Goal: Task Accomplishment & Management: Manage account settings

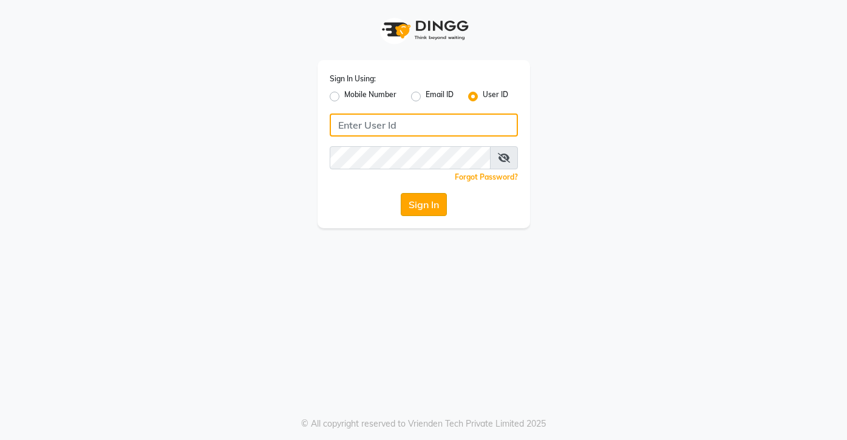
type input "sreediya"
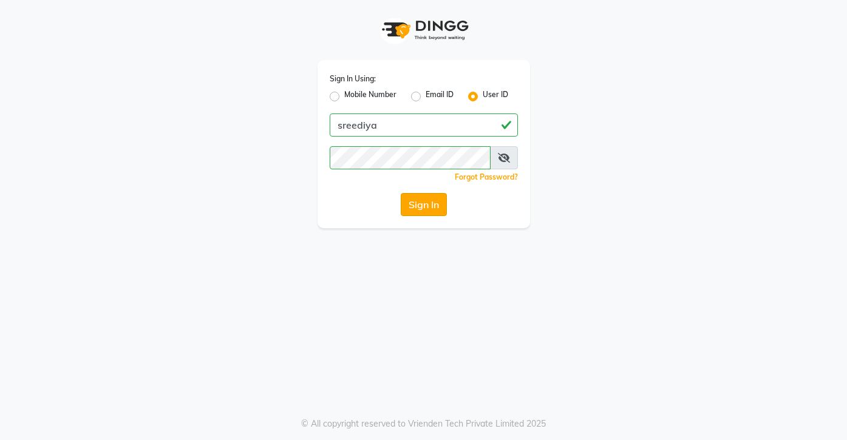
click at [420, 202] on button "Sign In" at bounding box center [424, 204] width 46 height 23
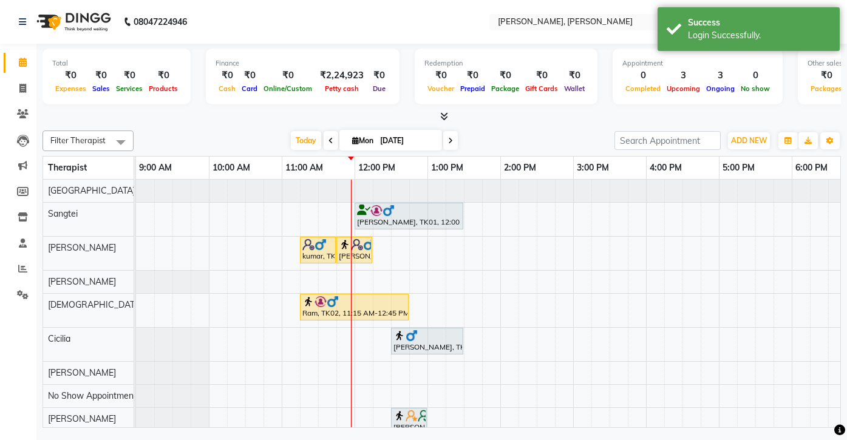
click at [532, 126] on div "Filter Therapist Select All Florence Sangtei Ziri Lalnunziri Sharada LR Gospel …" at bounding box center [441, 277] width 798 height 302
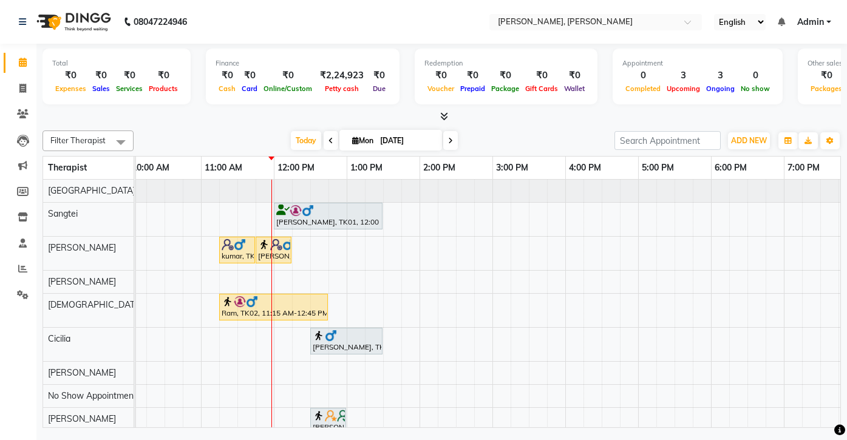
scroll to position [22, 0]
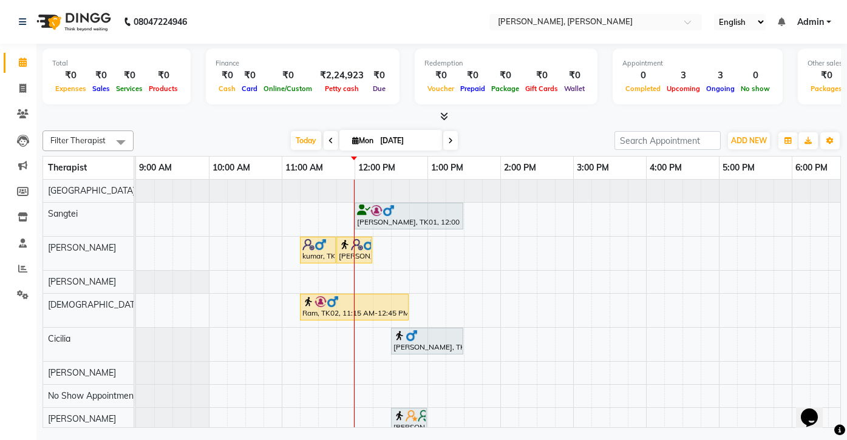
scroll to position [22, 0]
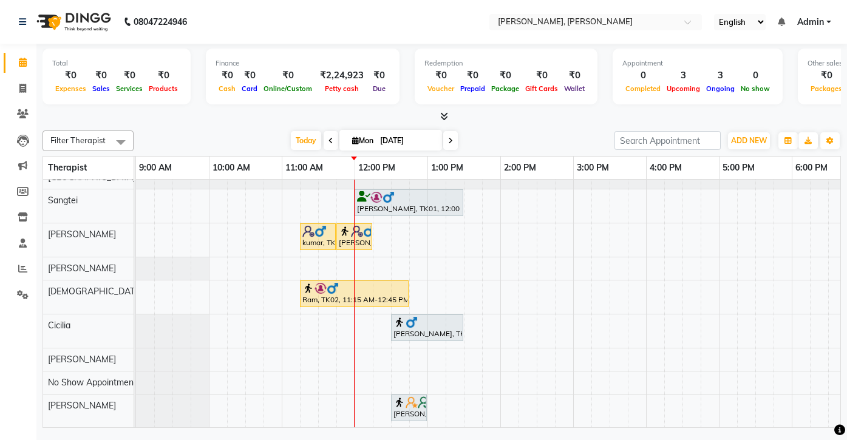
click at [453, 138] on span at bounding box center [450, 140] width 15 height 19
type input "02-09-2025"
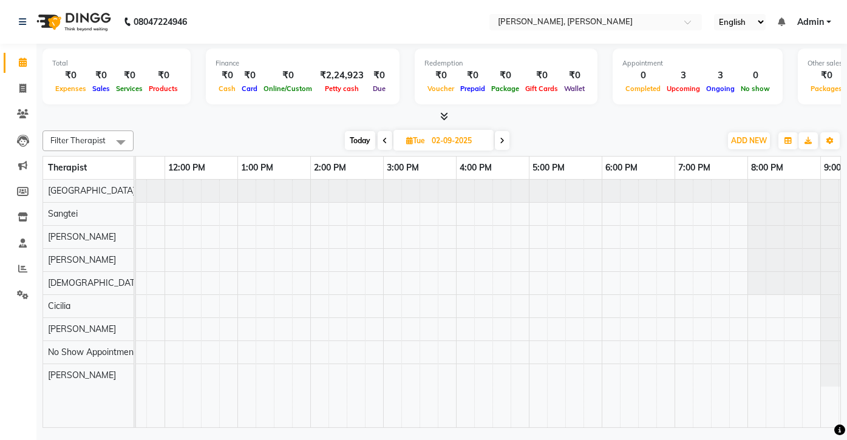
scroll to position [0, 215]
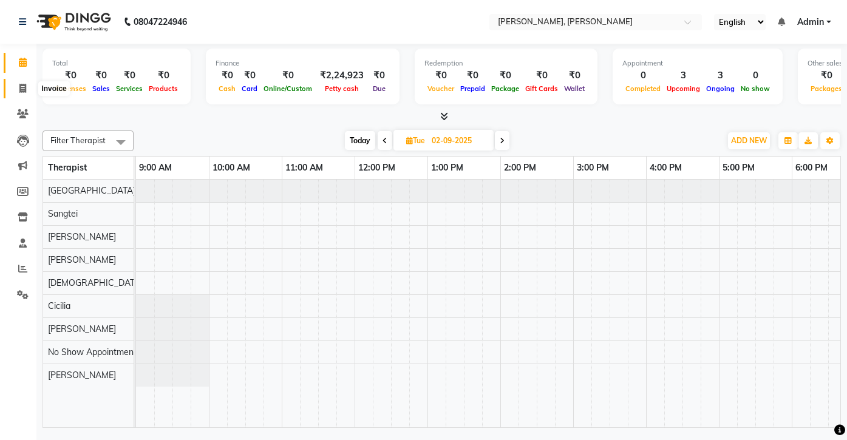
click at [21, 85] on icon at bounding box center [22, 88] width 7 height 9
select select "7301"
select select "service"
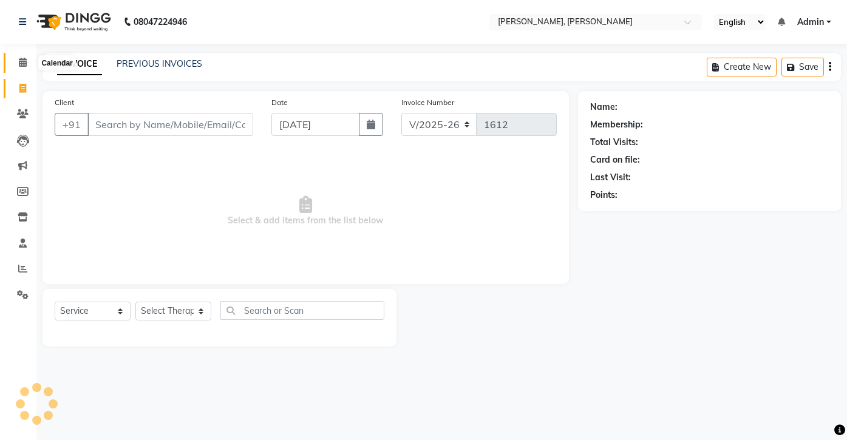
click at [22, 63] on icon at bounding box center [23, 62] width 8 height 9
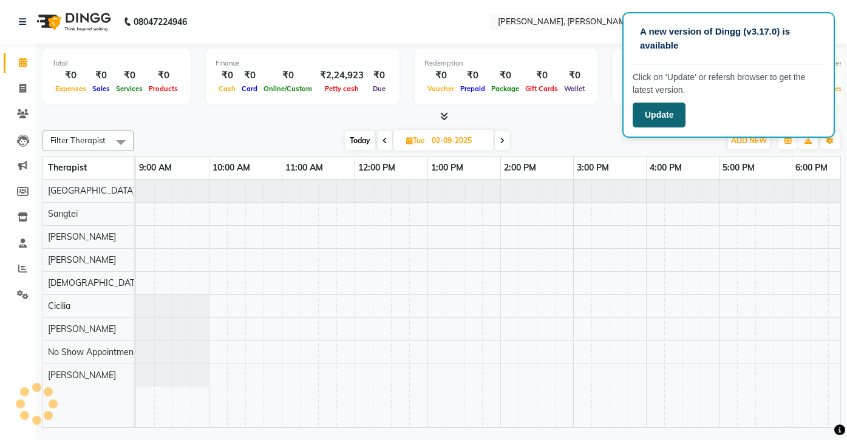
click at [643, 109] on button "Update" at bounding box center [658, 115] width 53 height 25
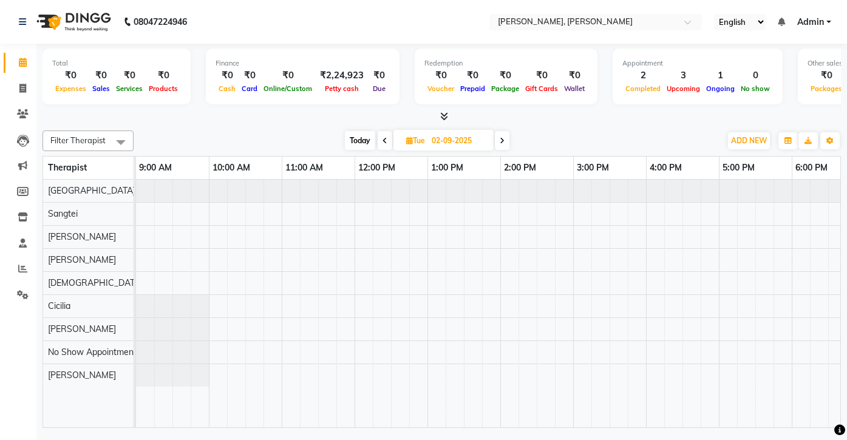
click at [353, 138] on span "Today" at bounding box center [360, 140] width 30 height 19
type input "[DATE]"
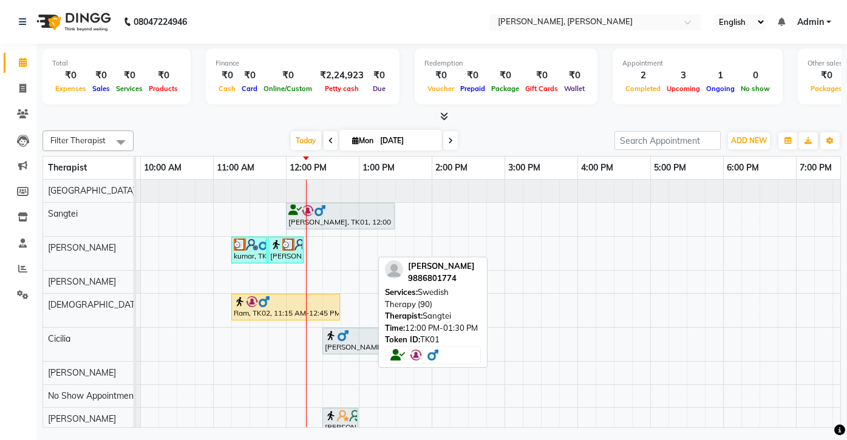
scroll to position [0, 56]
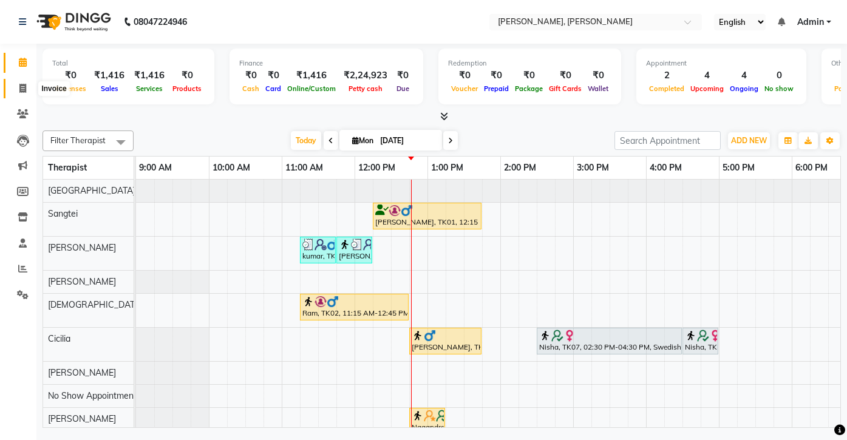
click at [22, 93] on span at bounding box center [22, 89] width 21 height 14
select select "7301"
select select "service"
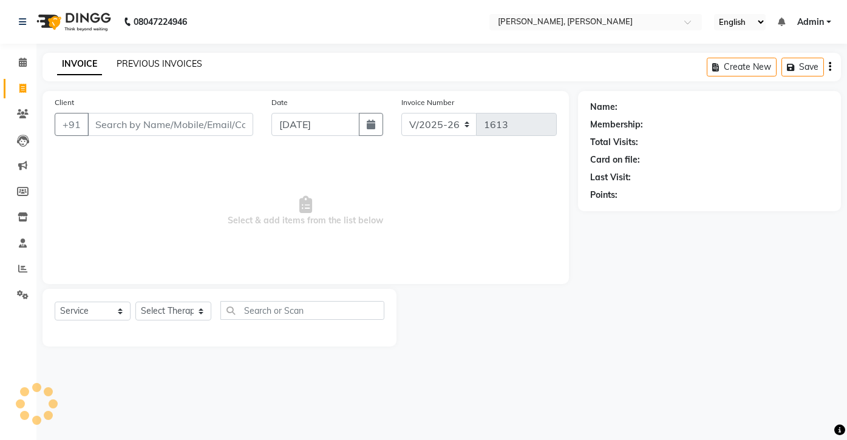
click at [140, 63] on link "PREVIOUS INVOICES" at bounding box center [160, 63] width 86 height 11
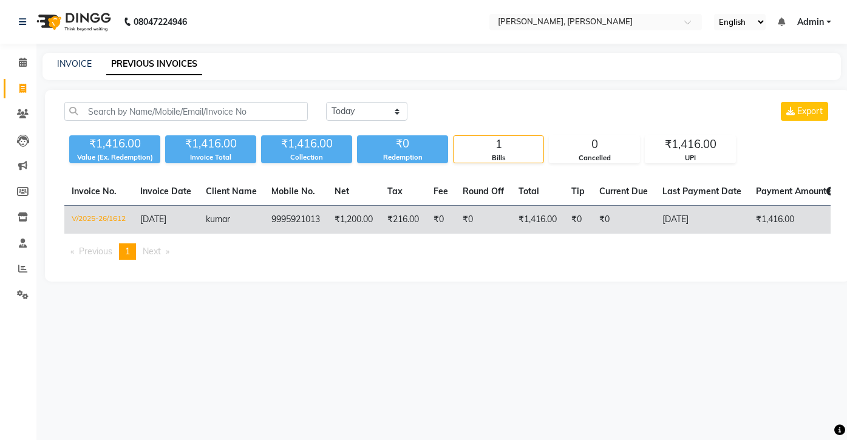
click at [86, 219] on td "V/2025-26/1612" at bounding box center [98, 220] width 69 height 29
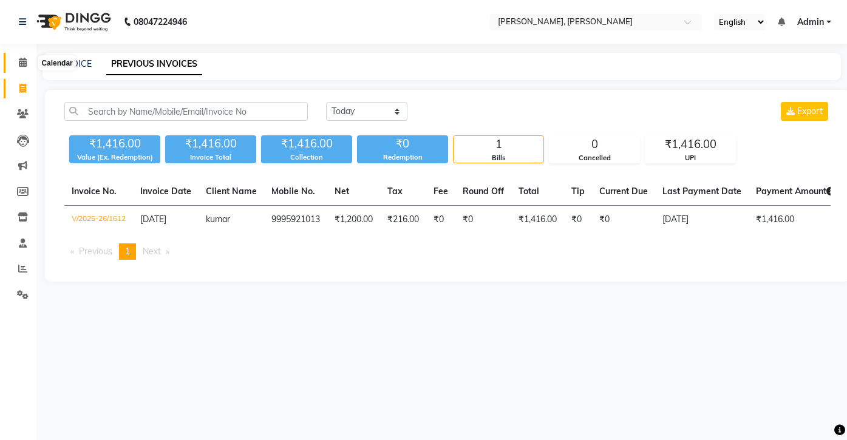
click at [21, 66] on icon at bounding box center [23, 62] width 8 height 9
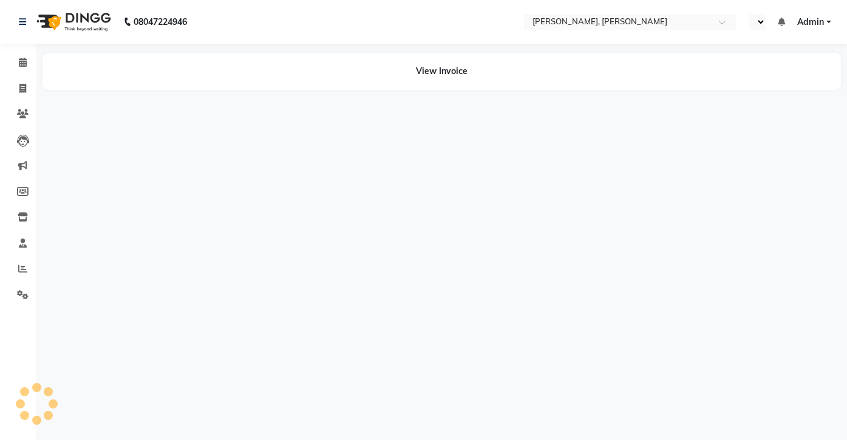
select select "en"
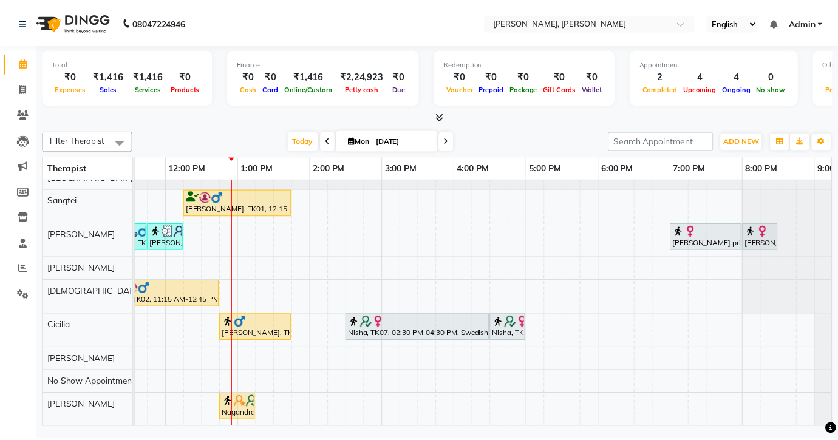
scroll to position [22, 0]
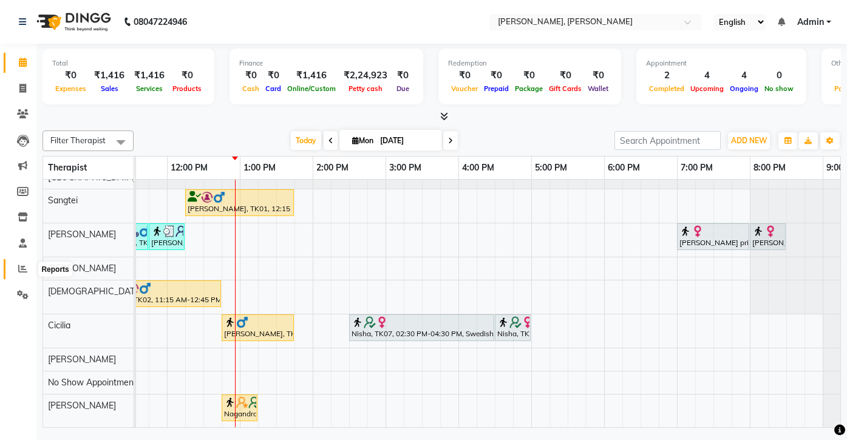
click at [22, 271] on icon at bounding box center [22, 268] width 9 height 9
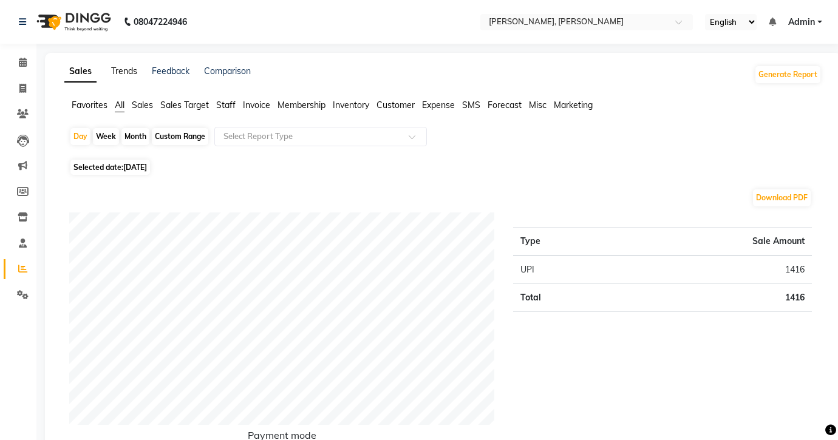
click at [123, 74] on link "Trends" at bounding box center [124, 71] width 26 height 11
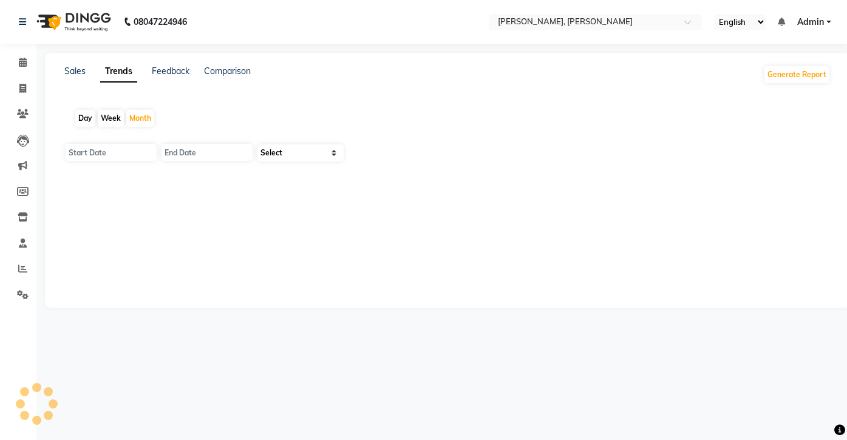
type input "01-09-2025"
type input "30-09-2025"
select select "by_client"
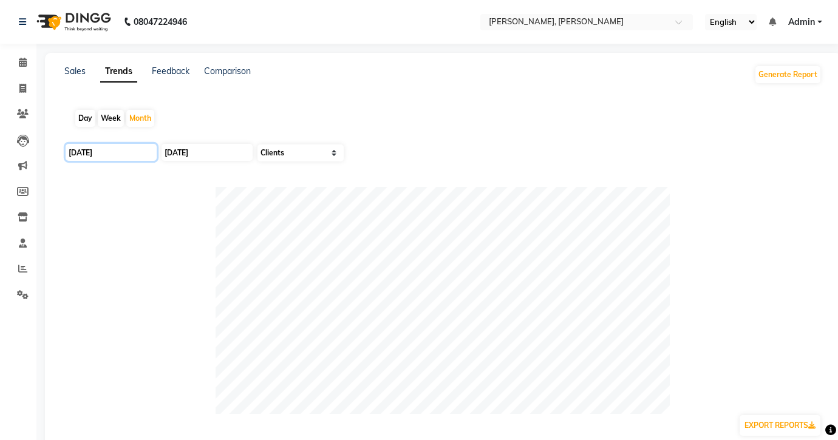
click at [118, 152] on input "01-09-2025" at bounding box center [111, 152] width 91 height 17
select select "9"
select select "2025"
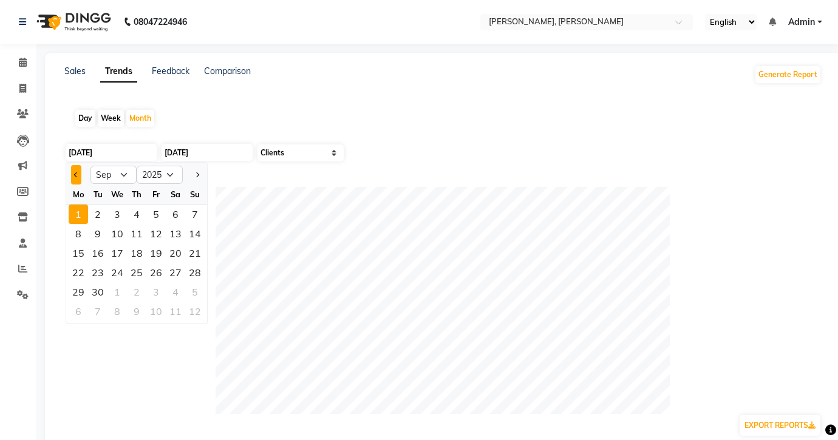
click at [75, 175] on span "Previous month" at bounding box center [76, 174] width 5 height 5
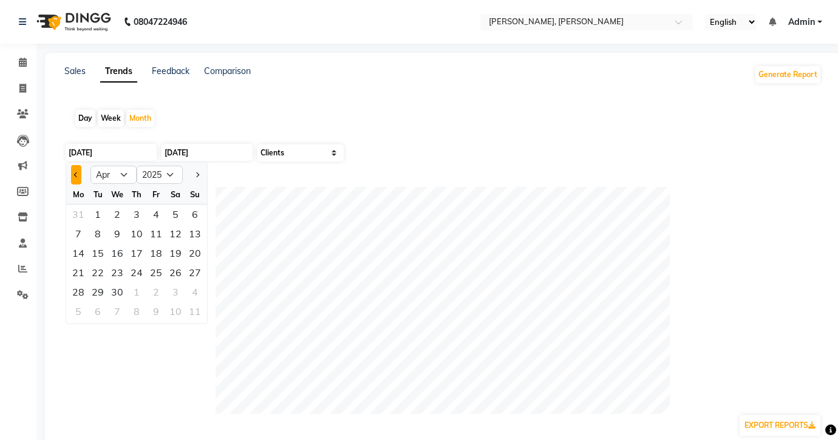
click at [75, 175] on span "Previous month" at bounding box center [76, 174] width 5 height 5
select select "1"
click at [115, 218] on div "1" at bounding box center [116, 214] width 19 height 19
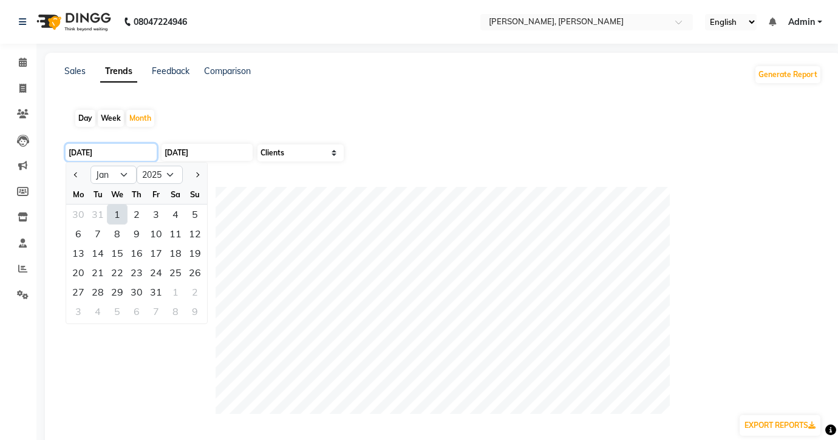
type input "01-01-2025"
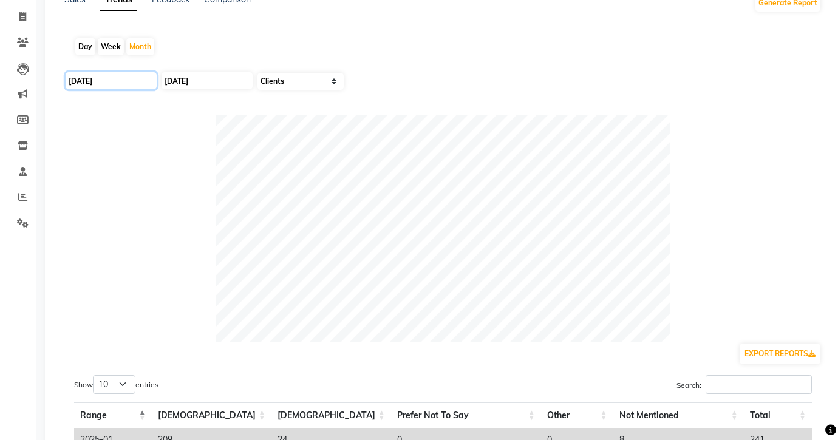
scroll to position [72, 0]
click at [222, 80] on input "30-09-2025" at bounding box center [206, 80] width 91 height 17
select select "9"
select select "2025"
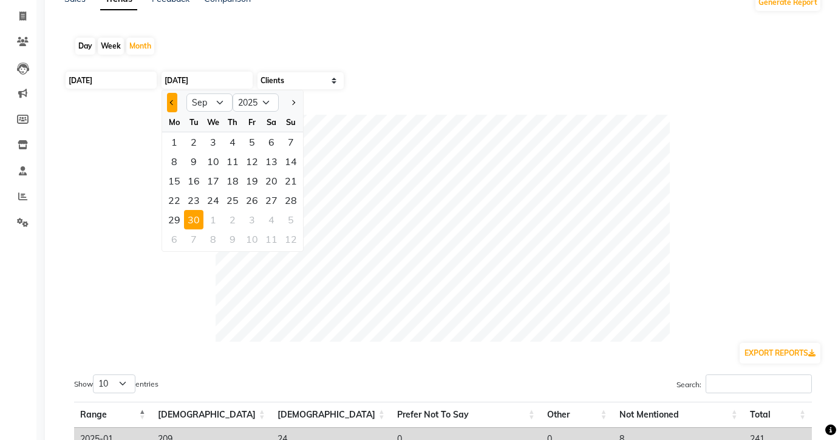
click at [175, 101] on button "Previous month" at bounding box center [172, 102] width 10 height 19
select select "8"
click at [287, 219] on div "31" at bounding box center [290, 219] width 19 height 19
type input "31-08-2025"
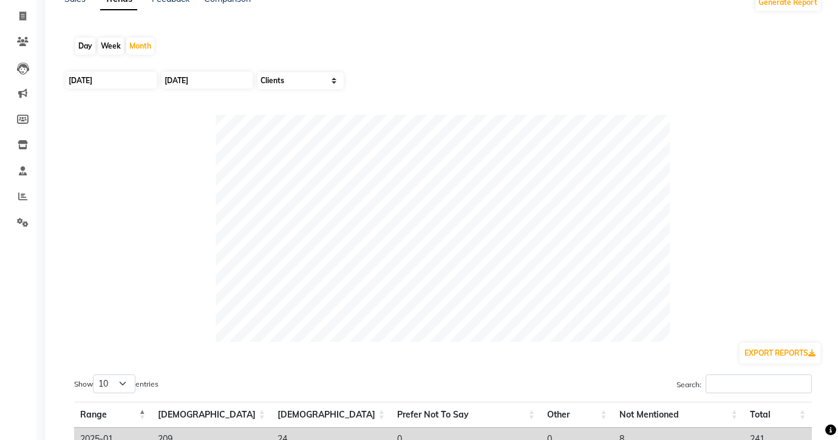
click at [727, 186] on div at bounding box center [442, 228] width 757 height 227
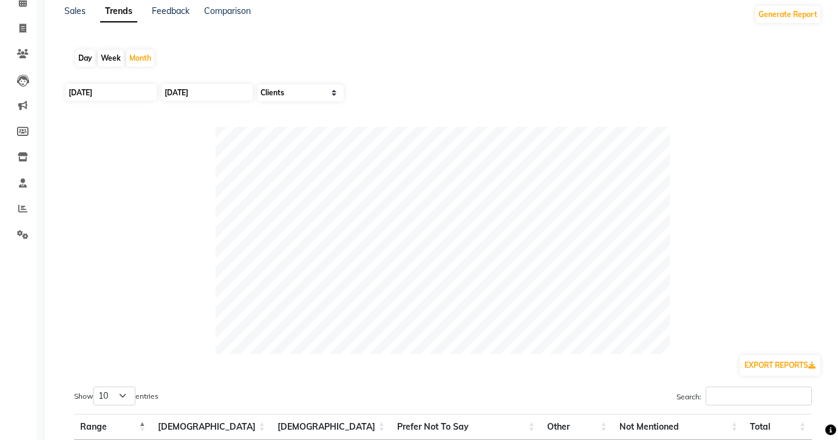
scroll to position [64, 0]
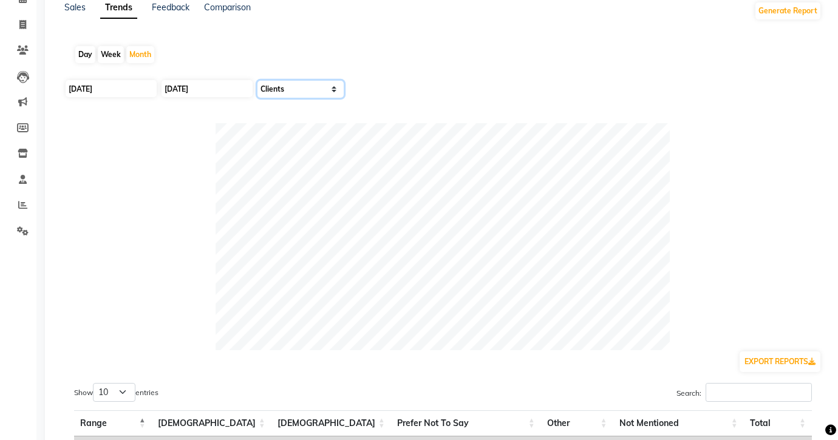
click at [296, 90] on select "Select Sales Clients" at bounding box center [300, 89] width 86 height 17
select select "by_all"
click at [257, 81] on select "Select Sales Clients" at bounding box center [300, 89] width 86 height 17
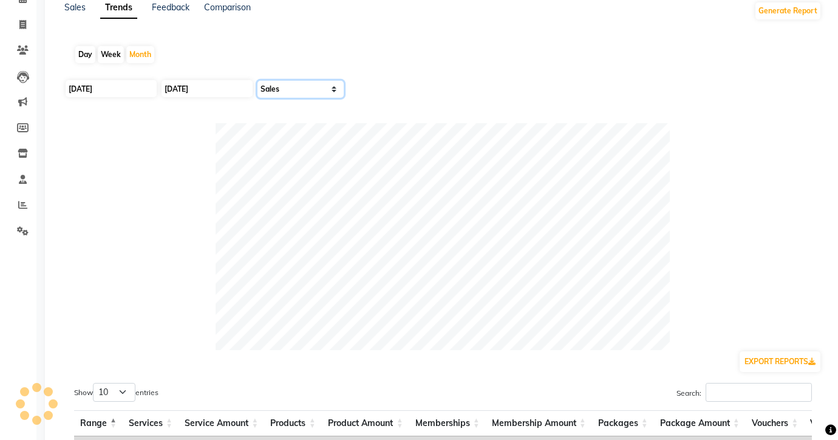
click at [334, 93] on select "Select Sales Clients" at bounding box center [300, 89] width 86 height 17
select select
click at [257, 81] on select "Select Sales Clients" at bounding box center [300, 89] width 86 height 17
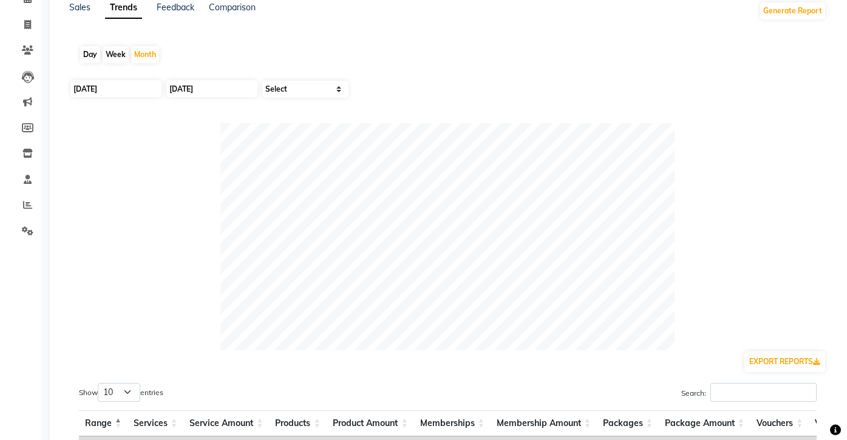
scroll to position [0, 0]
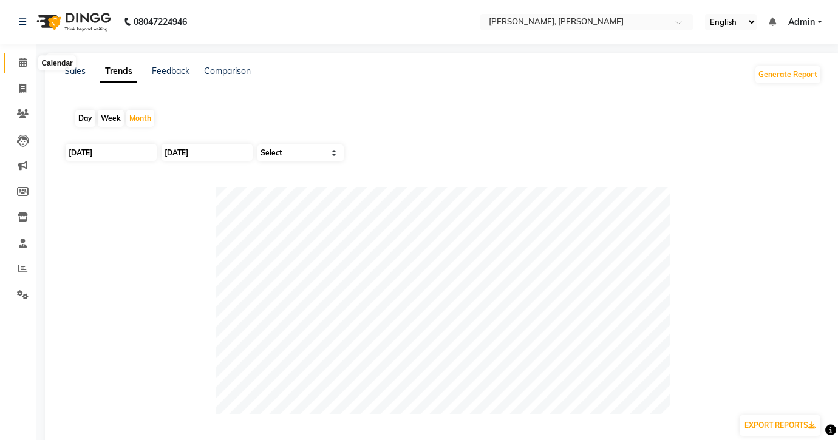
click at [24, 66] on icon at bounding box center [23, 62] width 8 height 9
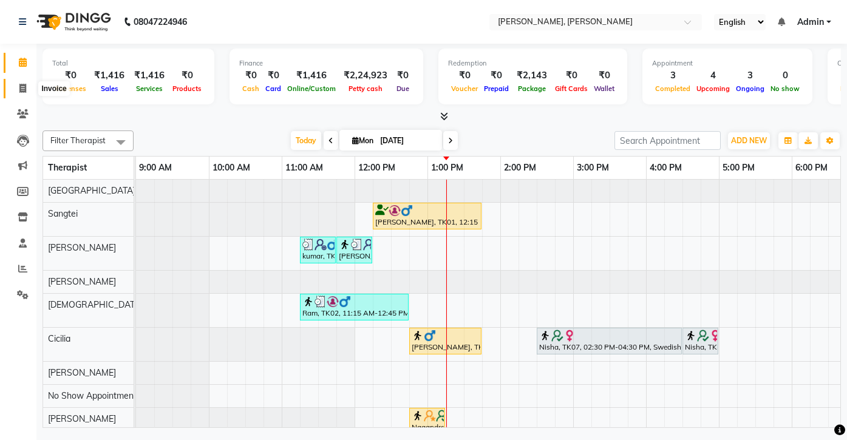
click at [24, 86] on icon at bounding box center [22, 88] width 7 height 9
select select "7301"
select select "service"
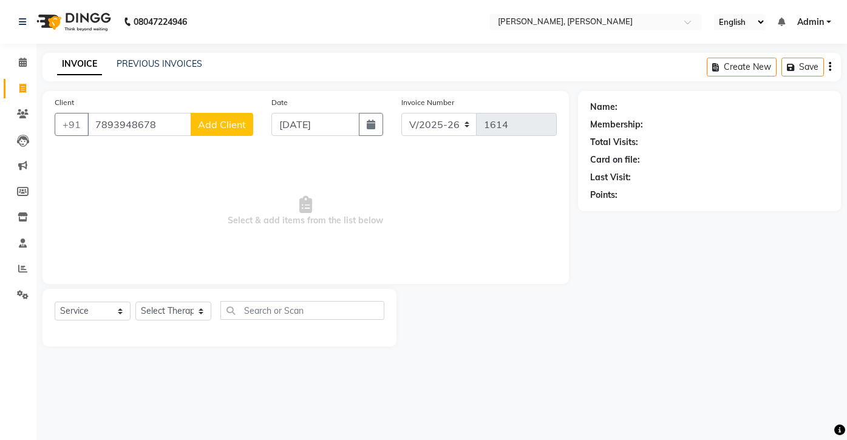
type input "7893948678"
click at [217, 124] on span "Add Client" at bounding box center [222, 124] width 48 height 12
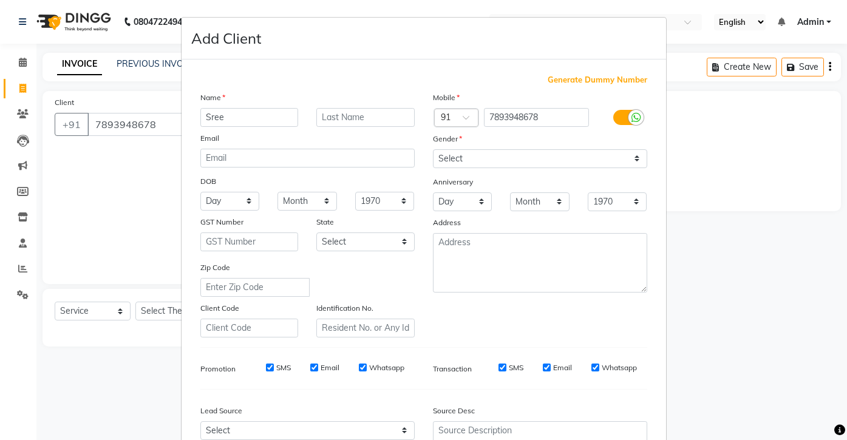
type input "Sree"
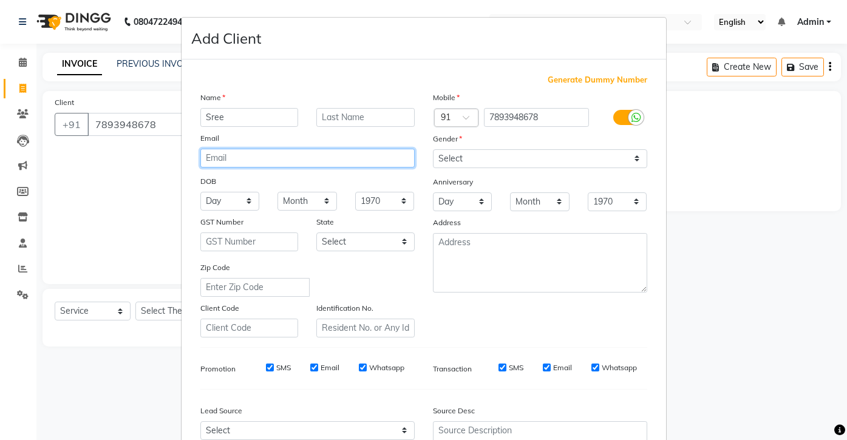
click at [368, 158] on input "email" at bounding box center [307, 158] width 214 height 19
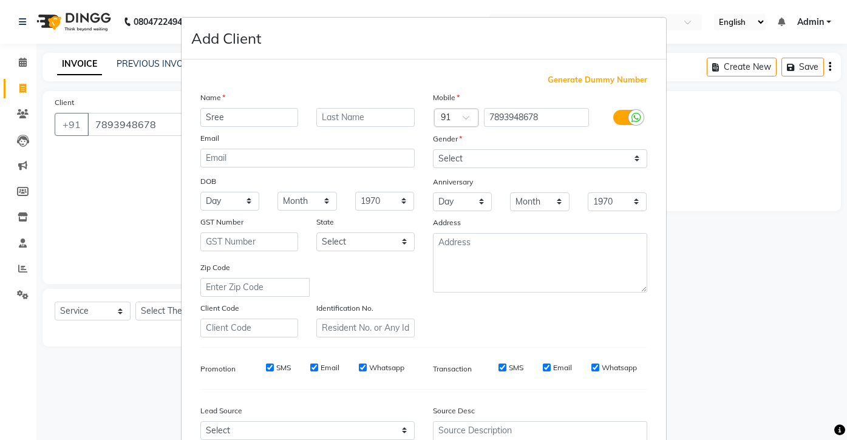
click at [597, 79] on span "Generate Dummy Number" at bounding box center [597, 80] width 100 height 12
type input "1321800000004"
checkbox input "false"
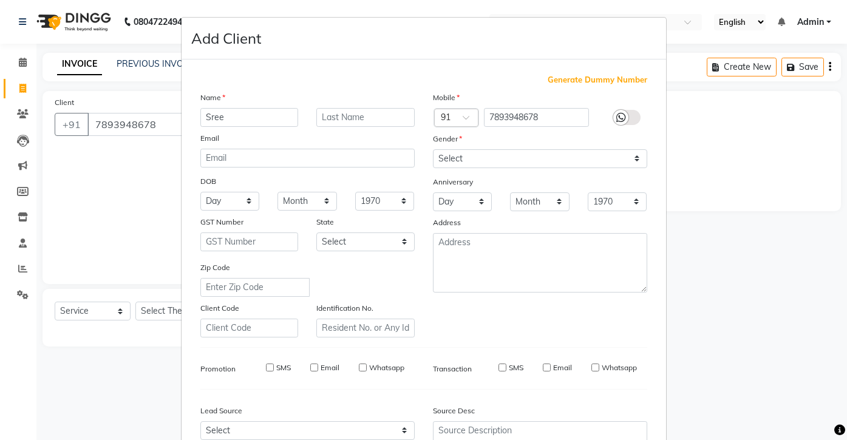
checkbox input "false"
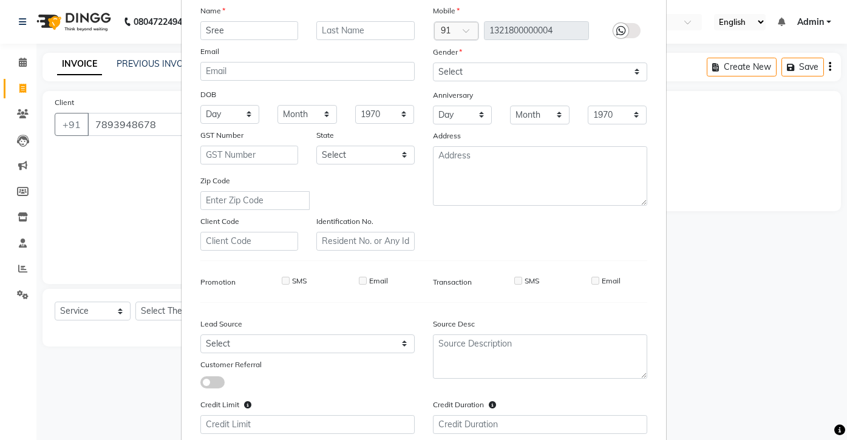
scroll to position [165, 0]
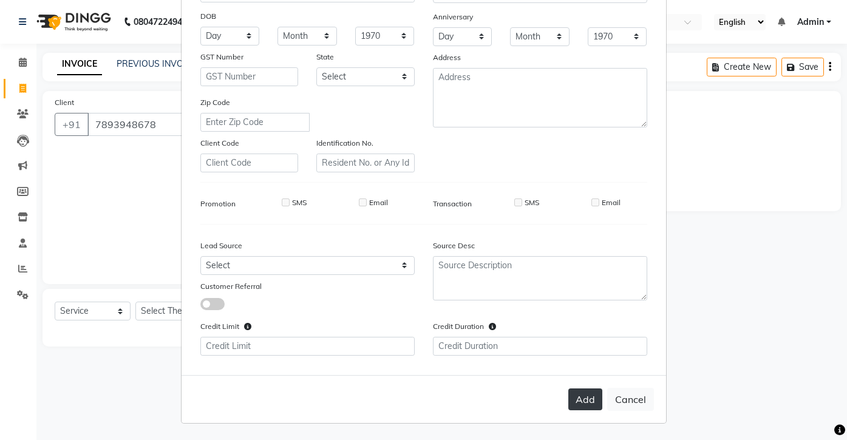
click at [580, 402] on button "Add" at bounding box center [585, 399] width 34 height 22
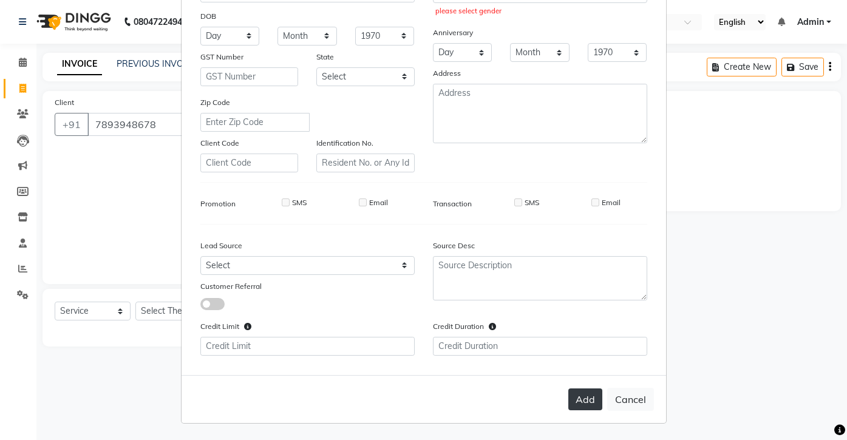
click at [580, 397] on button "Add" at bounding box center [585, 399] width 34 height 22
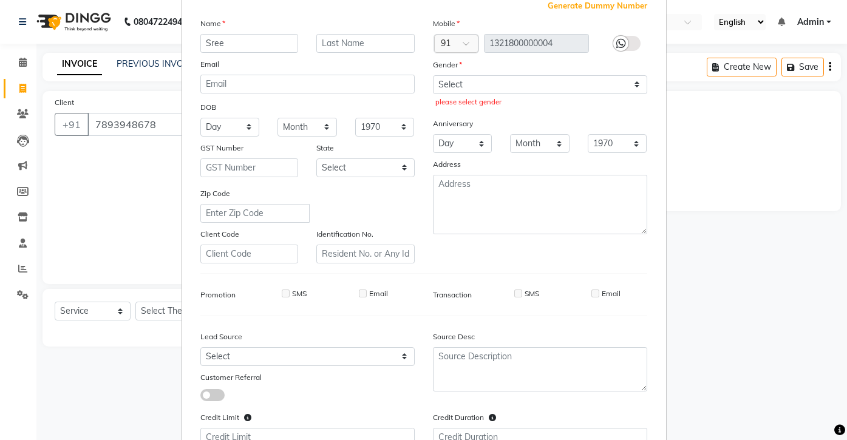
scroll to position [0, 0]
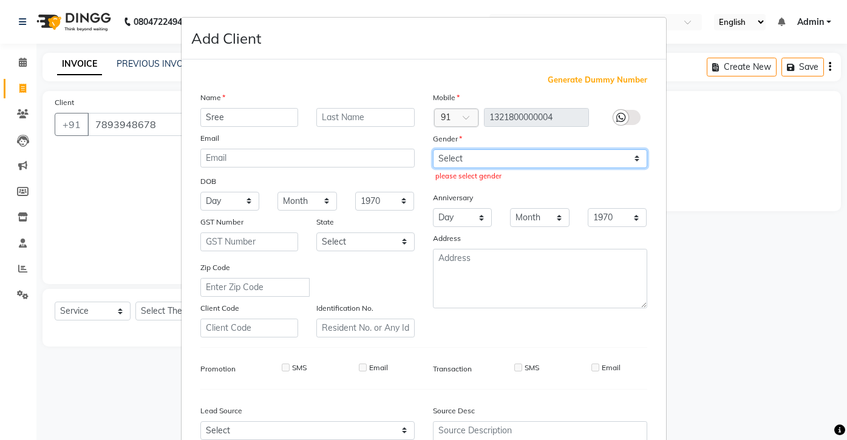
click at [521, 157] on select "Select Male Female Other Prefer Not To Say" at bounding box center [540, 158] width 214 height 19
select select "female"
click at [433, 149] on select "Select Male Female Other Prefer Not To Say" at bounding box center [540, 158] width 214 height 19
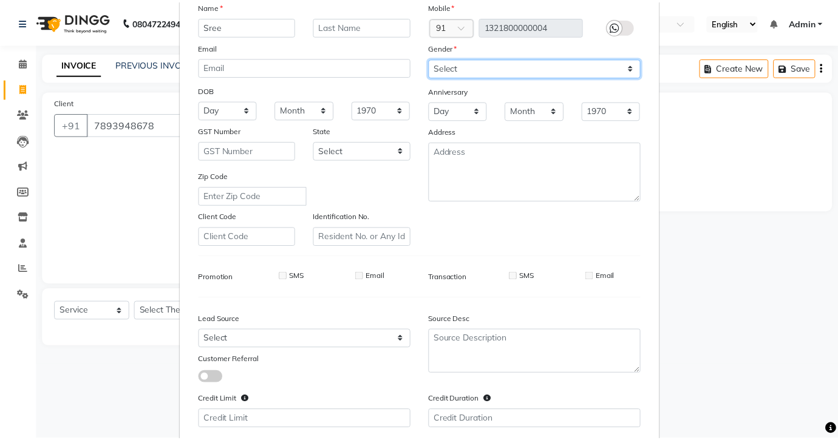
scroll to position [165, 0]
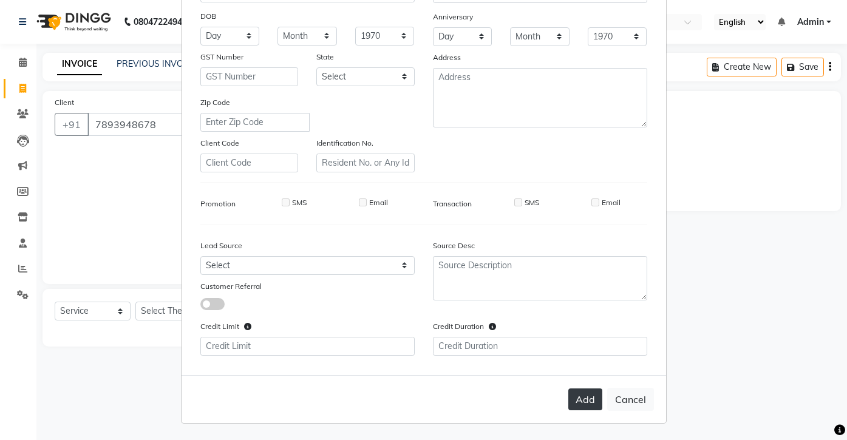
click at [571, 395] on button "Add" at bounding box center [585, 399] width 34 height 22
type input "1321800000004"
select select
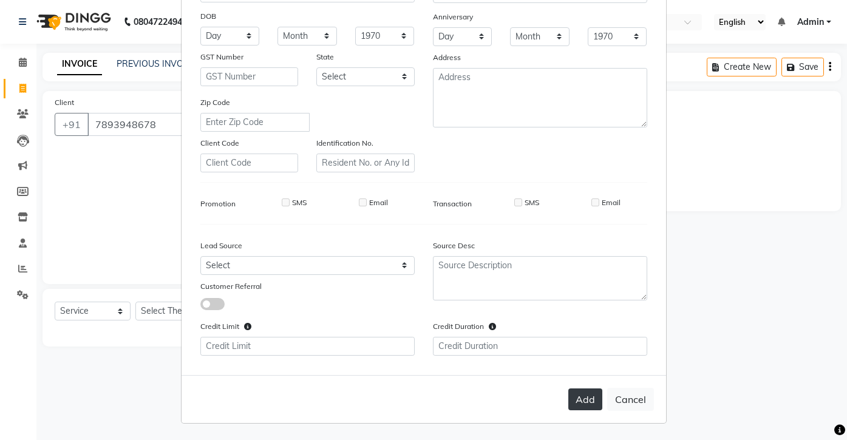
select select
checkbox input "false"
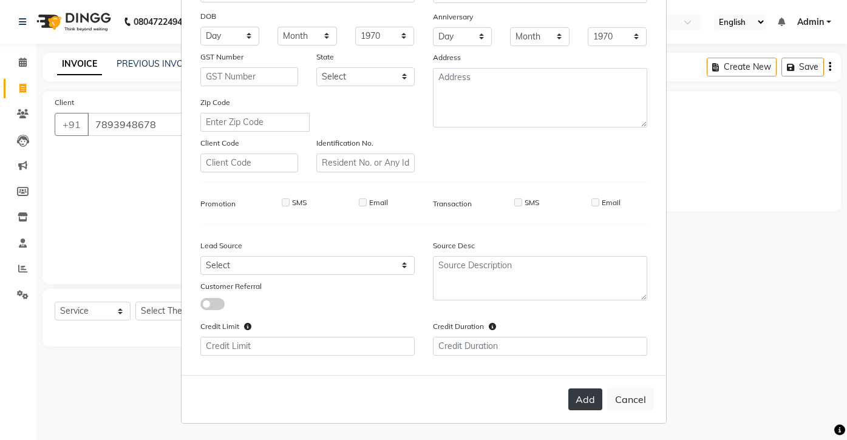
checkbox input "false"
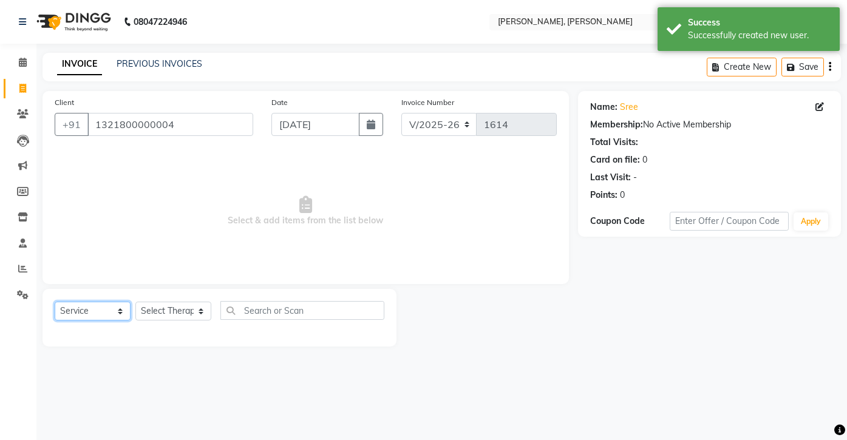
click at [119, 313] on select "Select Service Product Membership Package Voucher Prepaid Gift Card" at bounding box center [93, 311] width 76 height 19
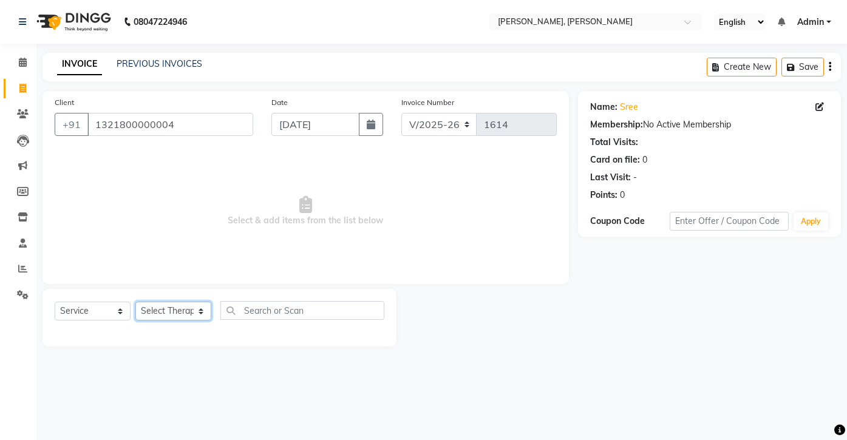
click at [201, 309] on select "Select Therapist Admin Area Manager Cicilia Cindy Florence Gospel Manager No Sh…" at bounding box center [173, 311] width 76 height 19
click at [23, 240] on icon at bounding box center [23, 243] width 8 height 9
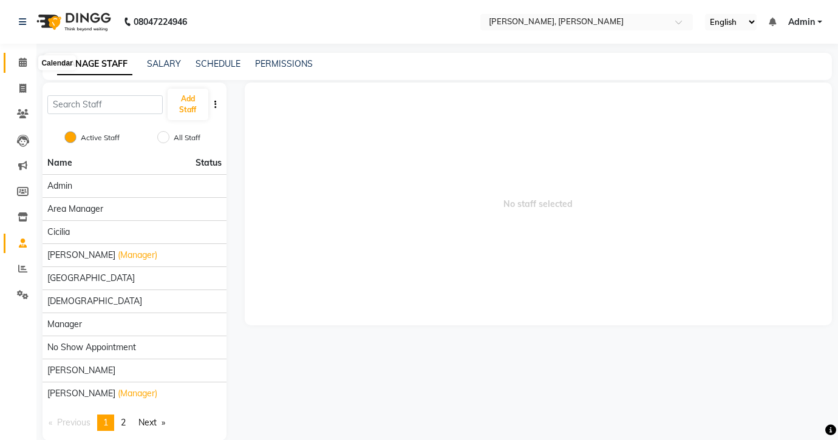
click at [24, 61] on icon at bounding box center [23, 62] width 8 height 9
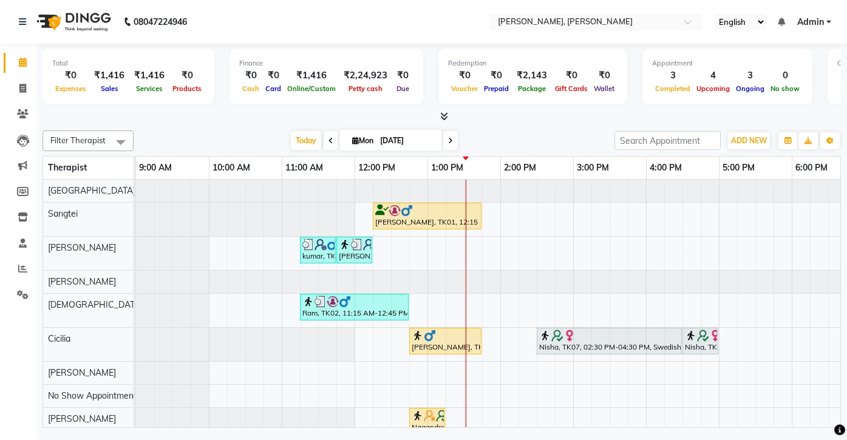
scroll to position [22, 0]
